Goal: Task Accomplishment & Management: Use online tool/utility

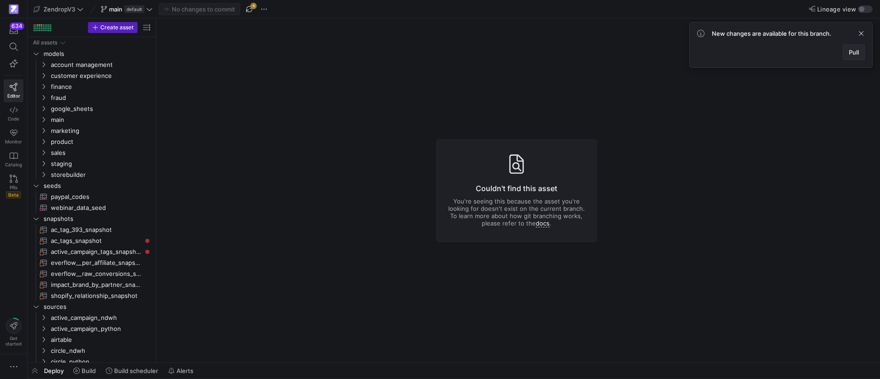
click at [848, 52] on span at bounding box center [853, 52] width 21 height 15
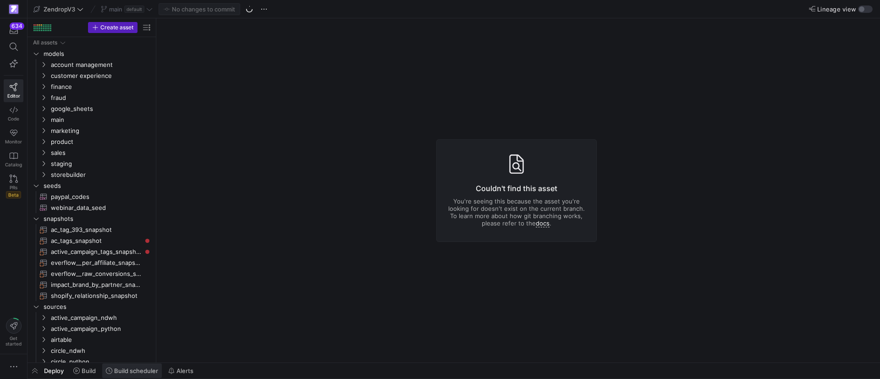
click at [124, 372] on span "Build scheduler" at bounding box center [136, 370] width 44 height 7
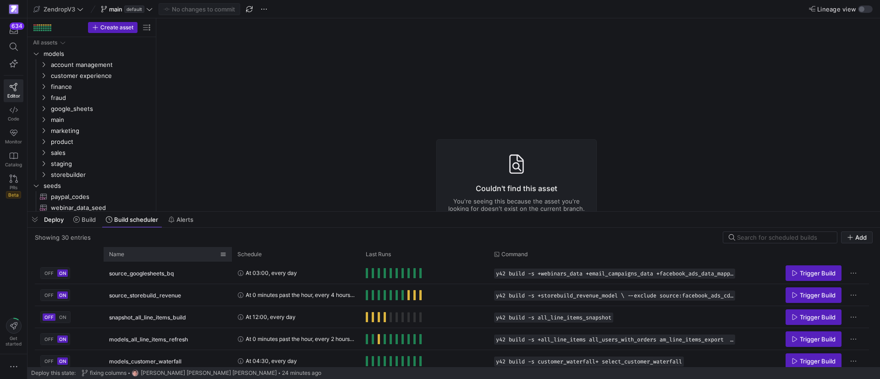
click at [150, 259] on div "Name" at bounding box center [164, 254] width 111 height 10
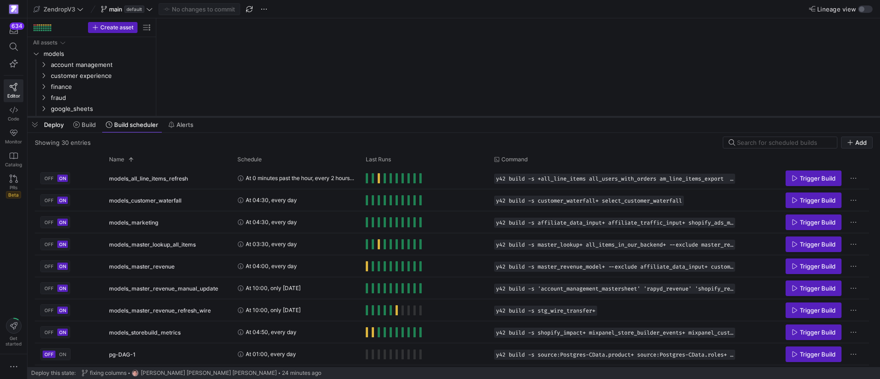
drag, startPoint x: 220, startPoint y: 212, endPoint x: 217, endPoint y: 117, distance: 95.0
click at [217, 117] on div at bounding box center [454, 117] width 853 height 4
click at [808, 289] on span "Trigger Build" at bounding box center [818, 288] width 36 height 7
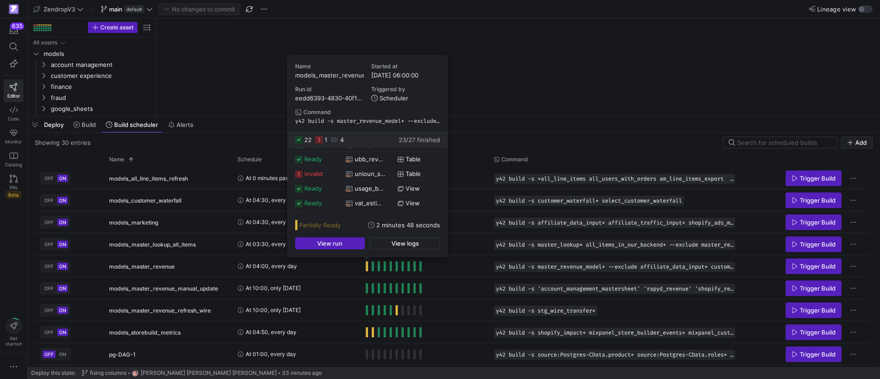
scroll to position [263, 0]
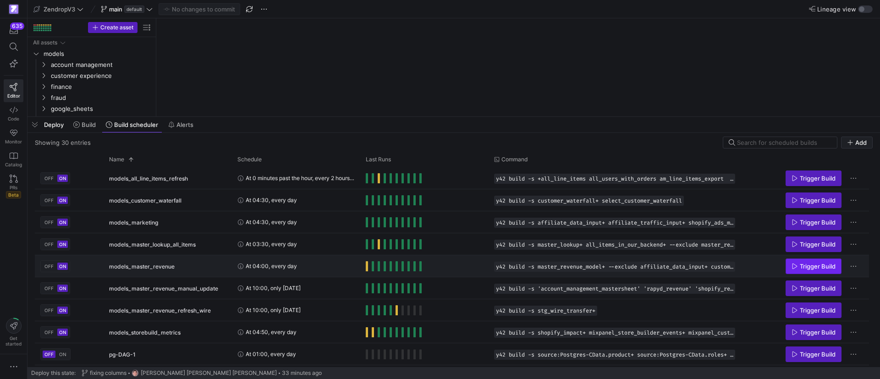
click at [827, 268] on span "Trigger Build" at bounding box center [818, 266] width 36 height 7
click at [37, 124] on span "button" at bounding box center [35, 125] width 15 height 16
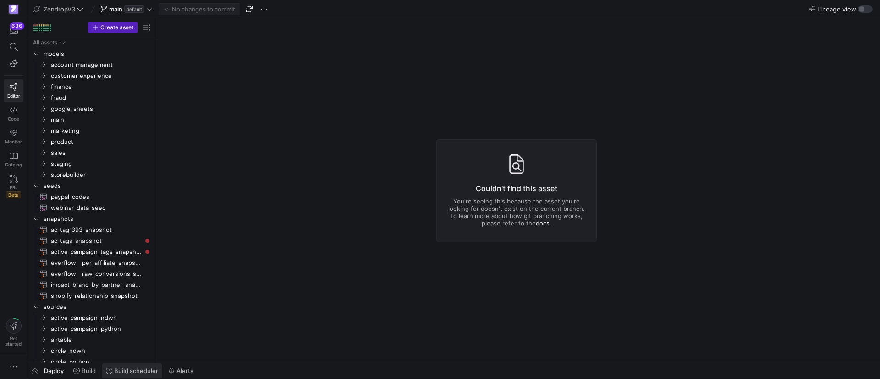
click at [128, 373] on span "Build scheduler" at bounding box center [136, 370] width 44 height 7
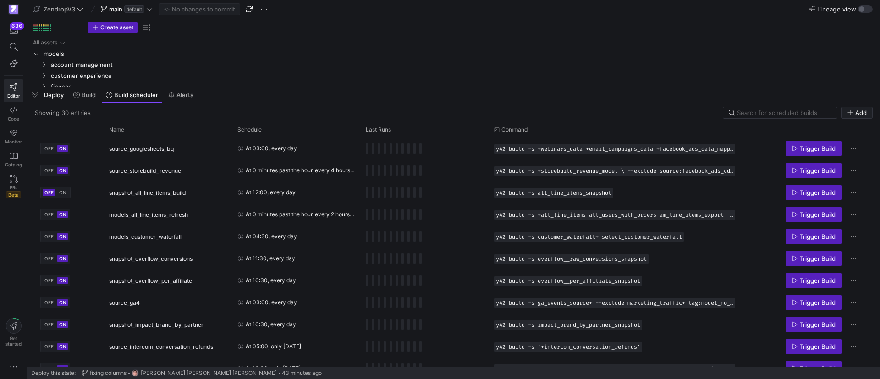
drag, startPoint x: 266, startPoint y: 211, endPoint x: 246, endPoint y: 98, distance: 115.5
click at [272, 85] on div at bounding box center [454, 87] width 853 height 4
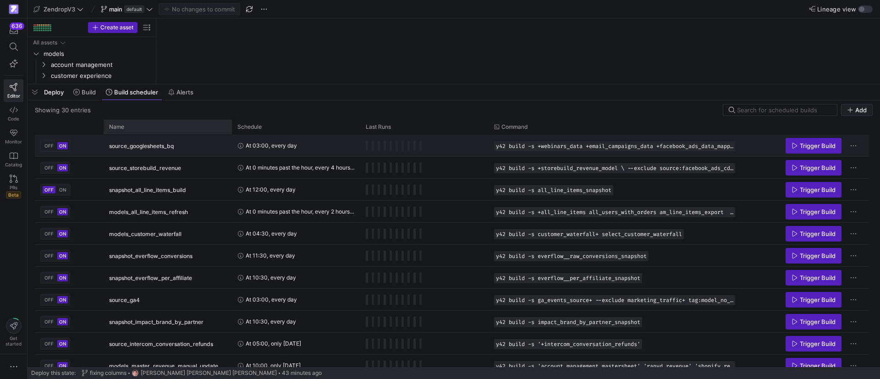
click at [165, 127] on div "Name" at bounding box center [164, 127] width 111 height 10
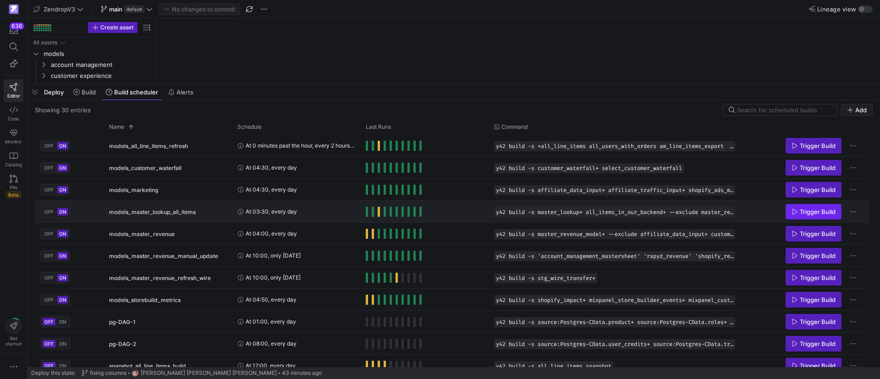
click at [799, 206] on span "Press SPACE to select this row." at bounding box center [813, 211] width 55 height 15
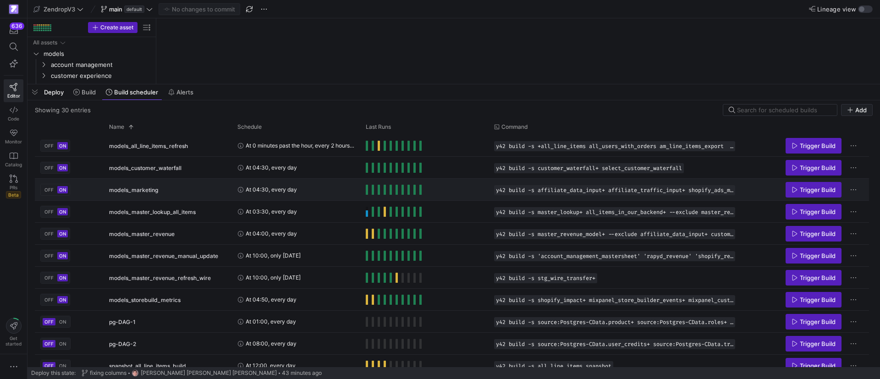
click at [847, 187] on div "Trigger Build" at bounding box center [804, 189] width 117 height 21
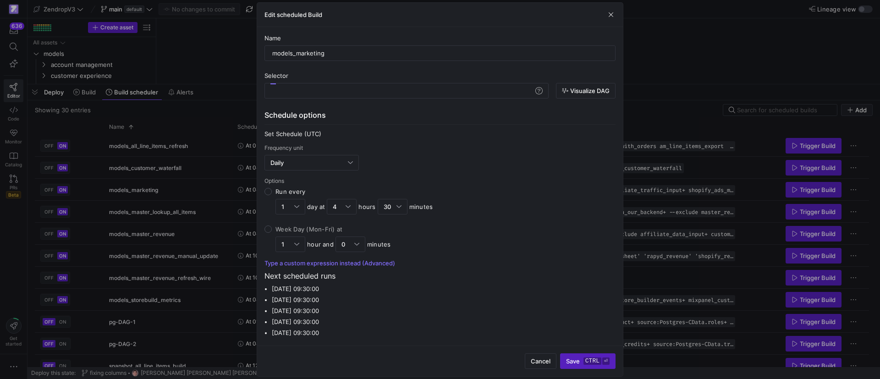
click at [816, 187] on div at bounding box center [440, 189] width 880 height 379
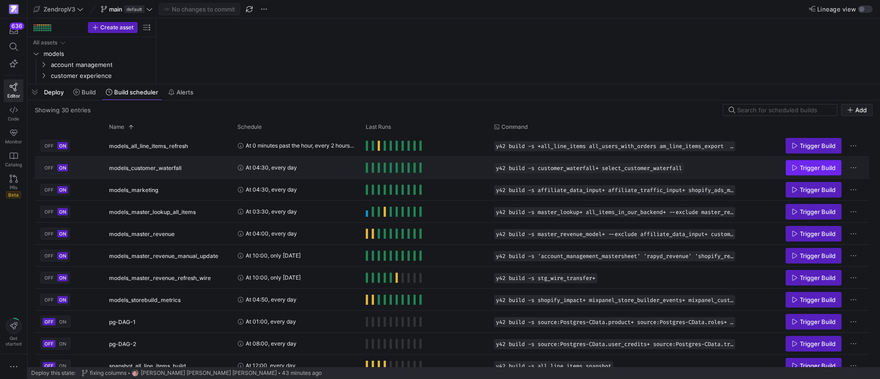
click at [807, 163] on span "Press SPACE to select this row." at bounding box center [813, 167] width 55 height 15
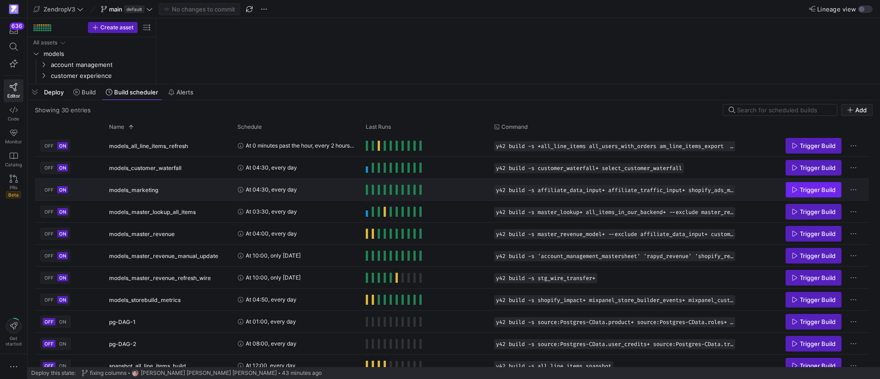
click at [801, 190] on span "Trigger Build" at bounding box center [818, 189] width 36 height 7
